Goal: Task Accomplishment & Management: Manage account settings

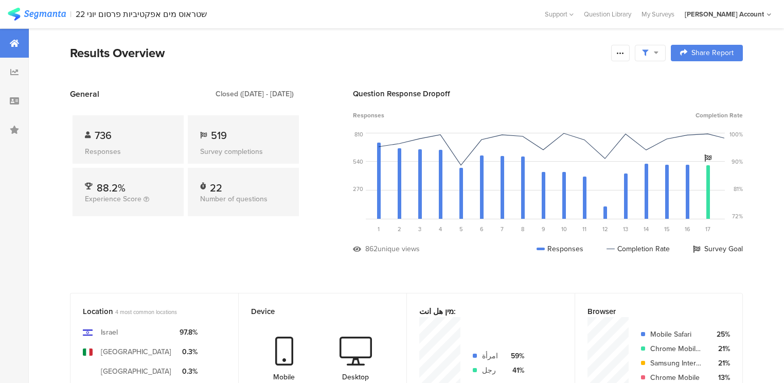
click at [140, 240] on div "General Closed (Jun 16 2022 - Jun 23 2022) 736 Responses 519 Survey completions…" at bounding box center [185, 179] width 231 height 182
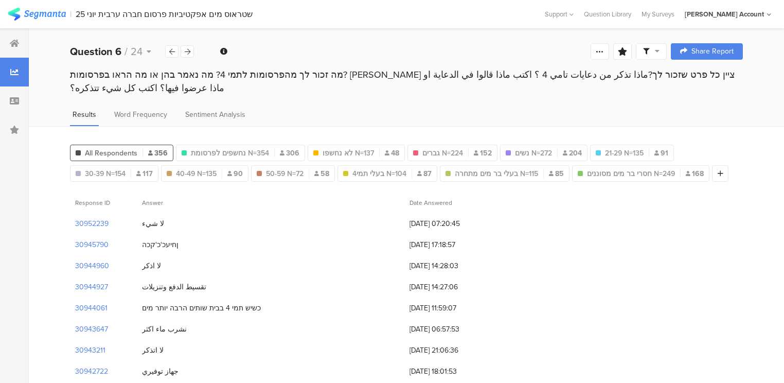
click at [255, 77] on div "מה זכור לך מהפרסומות לתמי 4? מה נאמר בהן או מה הראו בפרסומות? [PERSON_NAME] ציי…" at bounding box center [406, 81] width 673 height 27
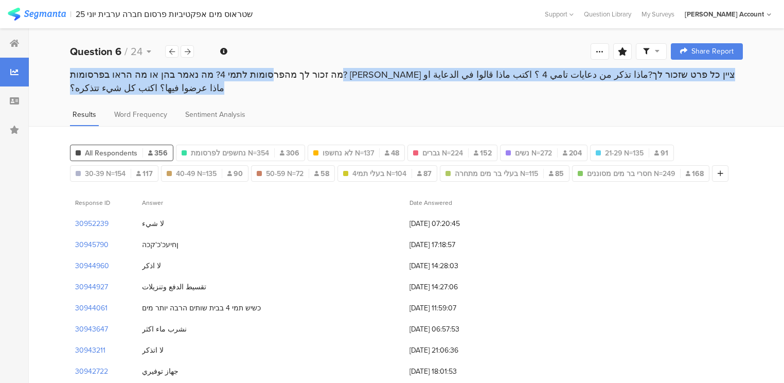
click at [255, 77] on div "מה זכור לך מהפרסומות לתמי 4? מה נאמר בהן או מה הראו בפרסומות? אנא ציין כל פרט ש…" at bounding box center [406, 81] width 673 height 27
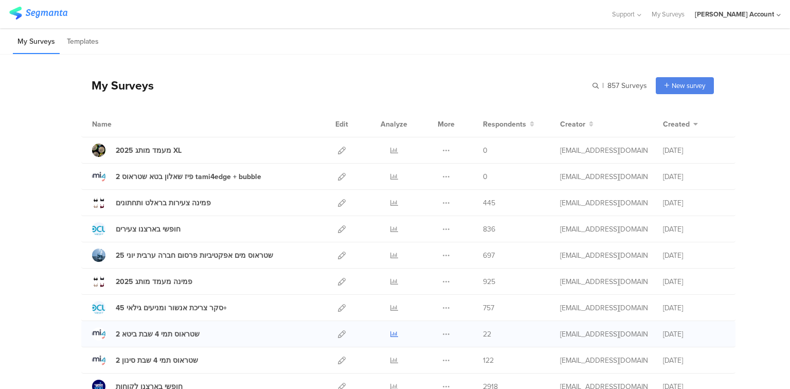
click at [393, 333] on icon at bounding box center [394, 334] width 8 height 8
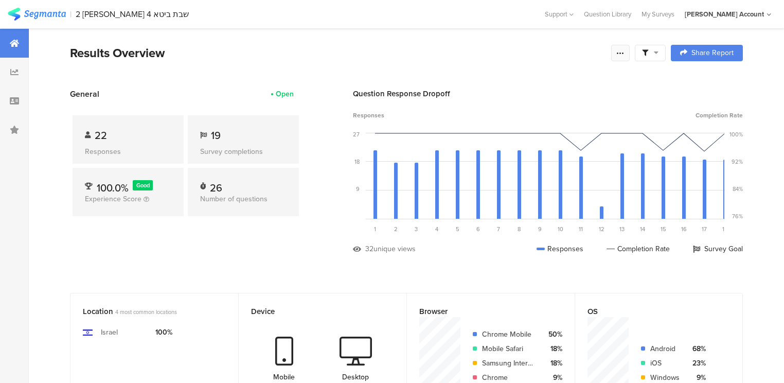
click at [624, 51] on icon at bounding box center [620, 53] width 8 height 8
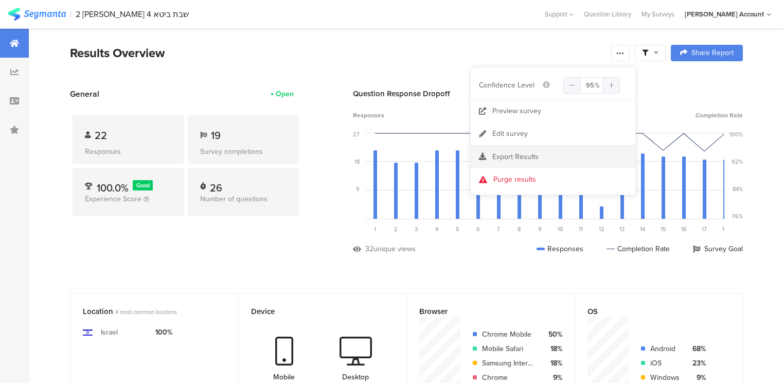
click at [511, 158] on span "Export Results" at bounding box center [515, 156] width 46 height 11
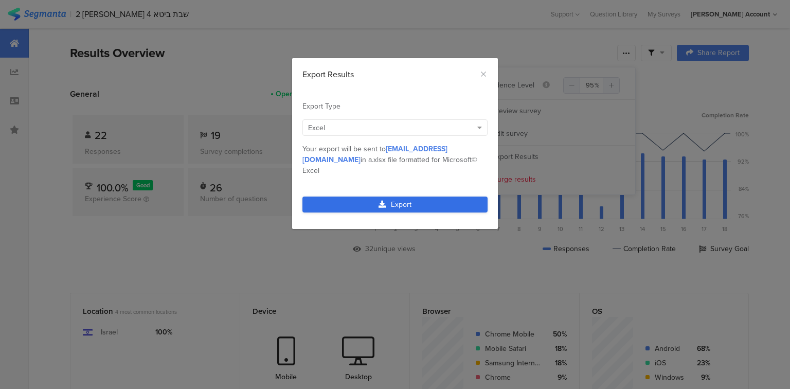
click at [373, 196] on link "Export" at bounding box center [394, 204] width 185 height 16
